Goal: Find specific page/section: Find specific page/section

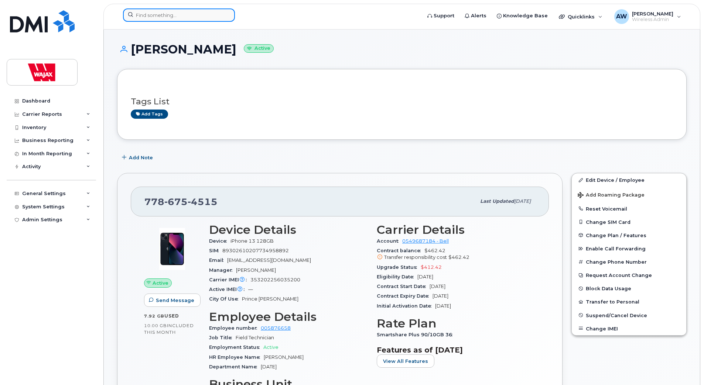
drag, startPoint x: 0, startPoint y: 0, endPoint x: 163, endPoint y: 14, distance: 163.8
click at [163, 14] on input at bounding box center [179, 14] width 112 height 13
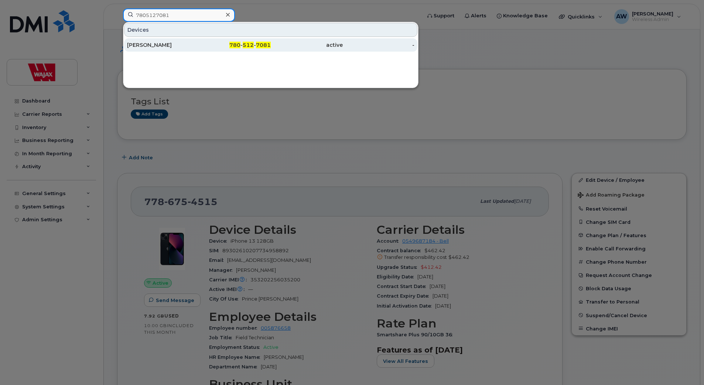
type input "7805127081"
click at [144, 46] on div "[PERSON_NAME]" at bounding box center [163, 44] width 72 height 7
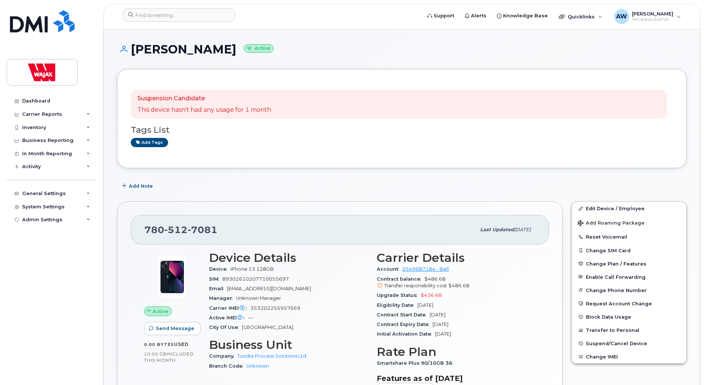
click at [108, 25] on header "Support Alerts Knowledge Base Quicklinks Suspend / Cancel Device Change SIM Car…" at bounding box center [401, 17] width 597 height 26
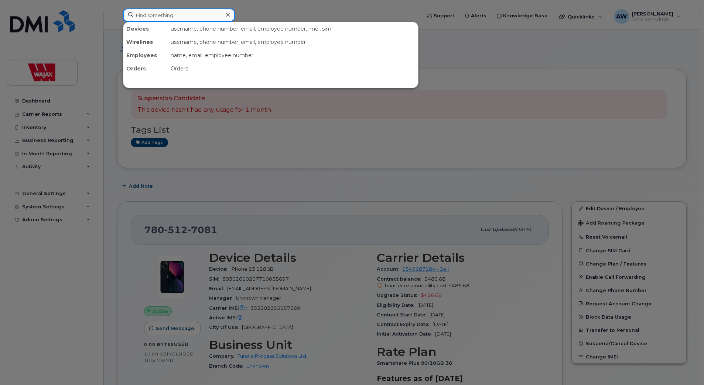
click at [153, 16] on input at bounding box center [179, 14] width 112 height 13
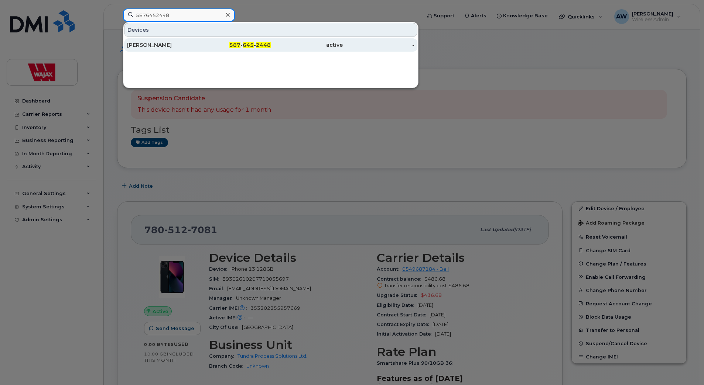
type input "5876452448"
click at [199, 41] on div "[PERSON_NAME]" at bounding box center [235, 44] width 72 height 13
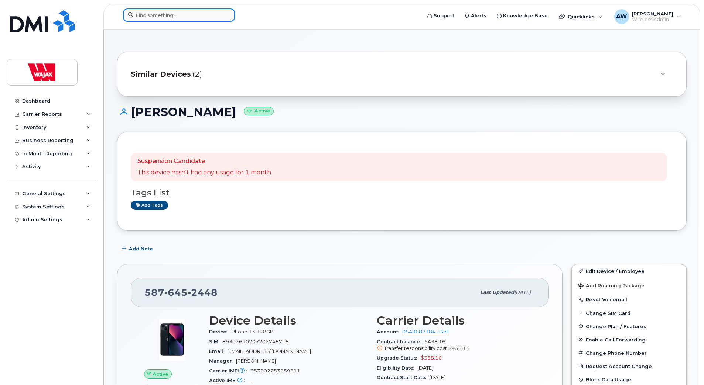
click at [182, 18] on input at bounding box center [179, 14] width 112 height 13
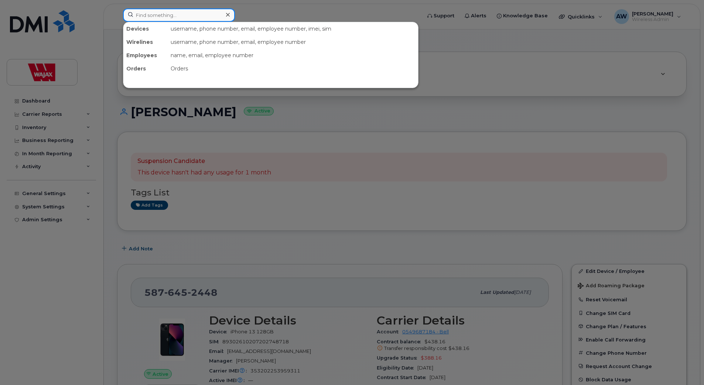
paste input "604 340 1315"
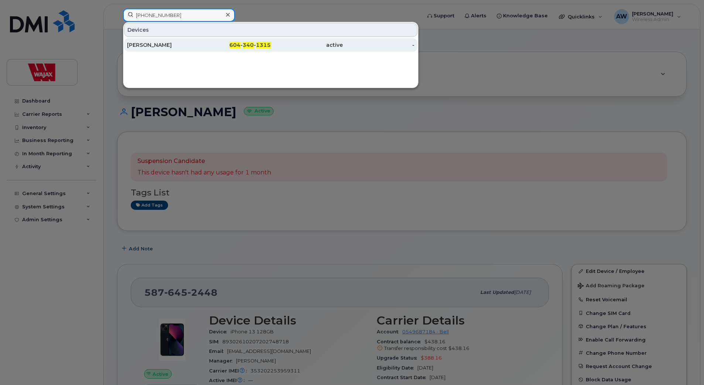
type input "604 340 1315"
click at [199, 50] on div "Chris Wepryk" at bounding box center [235, 44] width 72 height 13
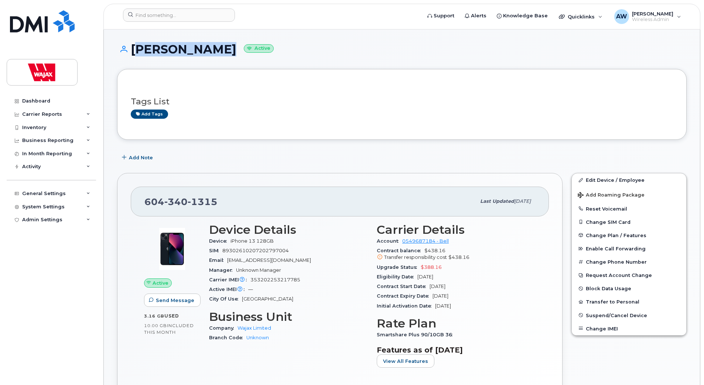
drag, startPoint x: 215, startPoint y: 48, endPoint x: 130, endPoint y: 47, distance: 85.7
click at [130, 47] on h1 "Chris Wepryk Active" at bounding box center [401, 49] width 569 height 13
copy h1 "Chris Wepryk"
